Goal: Information Seeking & Learning: Understand process/instructions

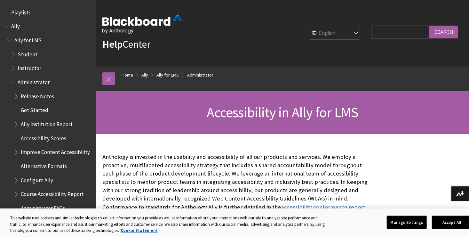
scroll to position [232, 0]
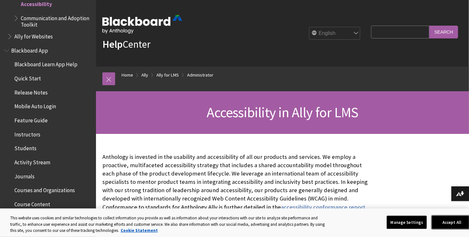
click at [444, 226] on button "Accept All" at bounding box center [452, 221] width 40 height 13
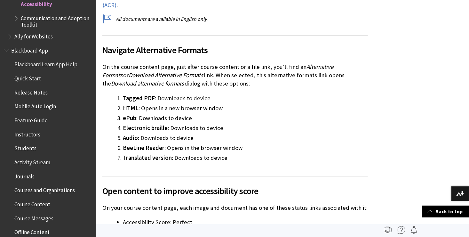
scroll to position [0, 0]
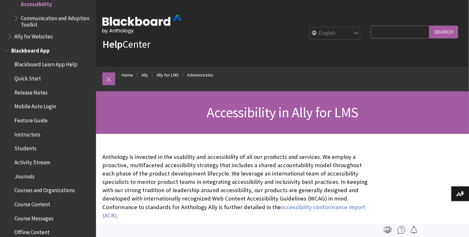
click at [21, 67] on span "Blackboard Learn App Help" at bounding box center [45, 63] width 63 height 9
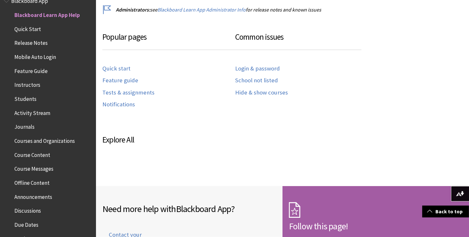
scroll to position [339, 0]
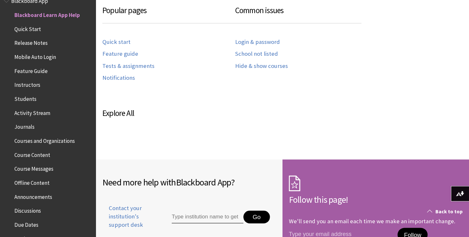
click at [428, 212] on span at bounding box center [429, 210] width 5 height 5
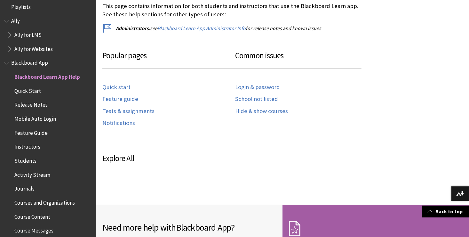
scroll to position [0, 0]
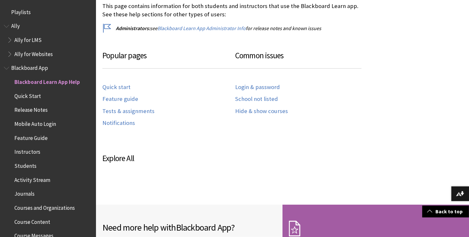
click at [19, 134] on span "Feature Guide" at bounding box center [30, 136] width 33 height 9
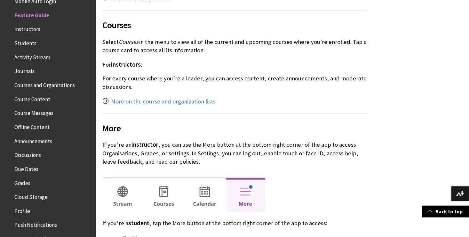
scroll to position [533, 0]
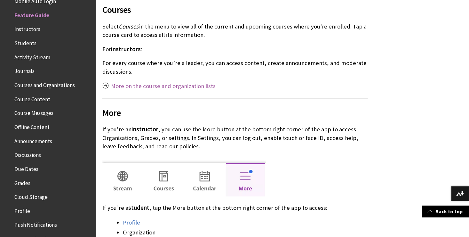
click at [180, 85] on link "More on the course and organization lists" at bounding box center [163, 87] width 105 height 8
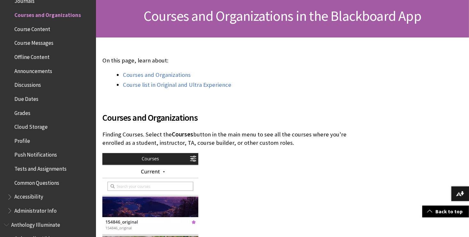
scroll to position [98, 0]
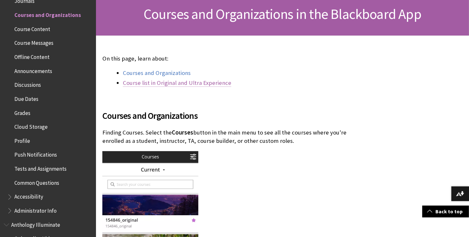
click at [170, 80] on link "Course list in Original and Ultra Experience" at bounding box center [177, 83] width 108 height 8
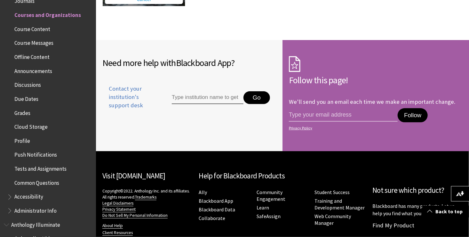
scroll to position [1258, 0]
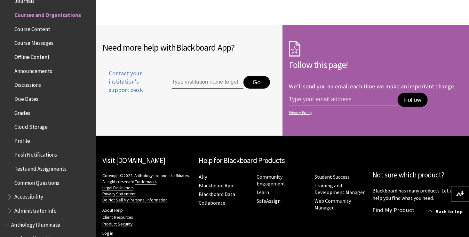
click at [218, 76] on input "Type institution name to get support" at bounding box center [208, 82] width 72 height 13
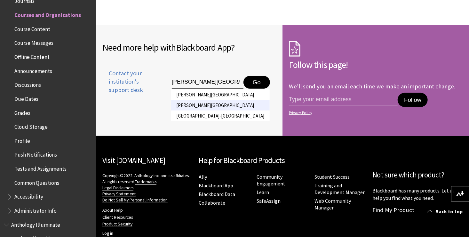
type input "[PERSON_NAME][GEOGRAPHIC_DATA]"
